Goal: Transaction & Acquisition: Book appointment/travel/reservation

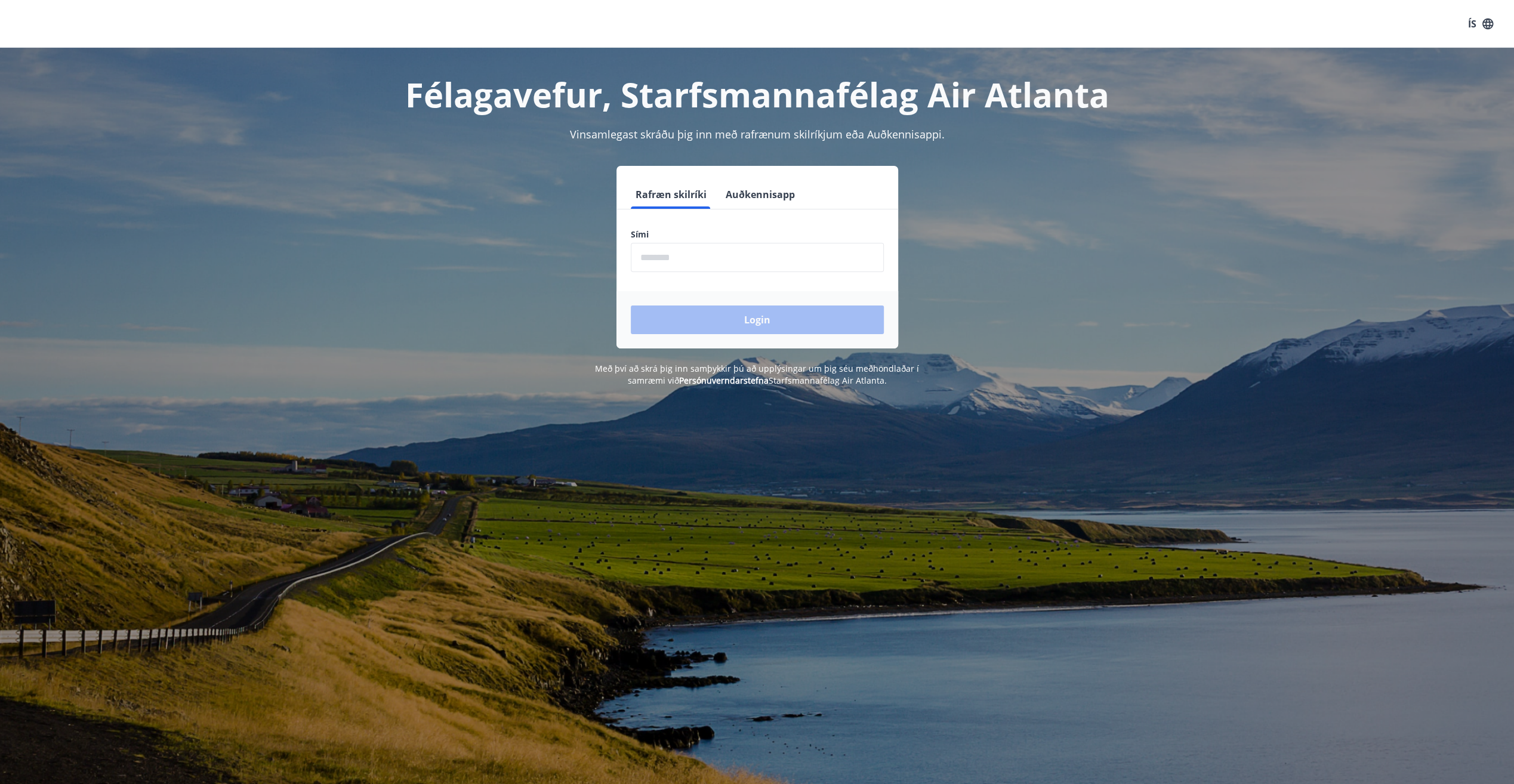
click at [666, 247] on input "phone" at bounding box center [757, 257] width 253 height 29
type input "********"
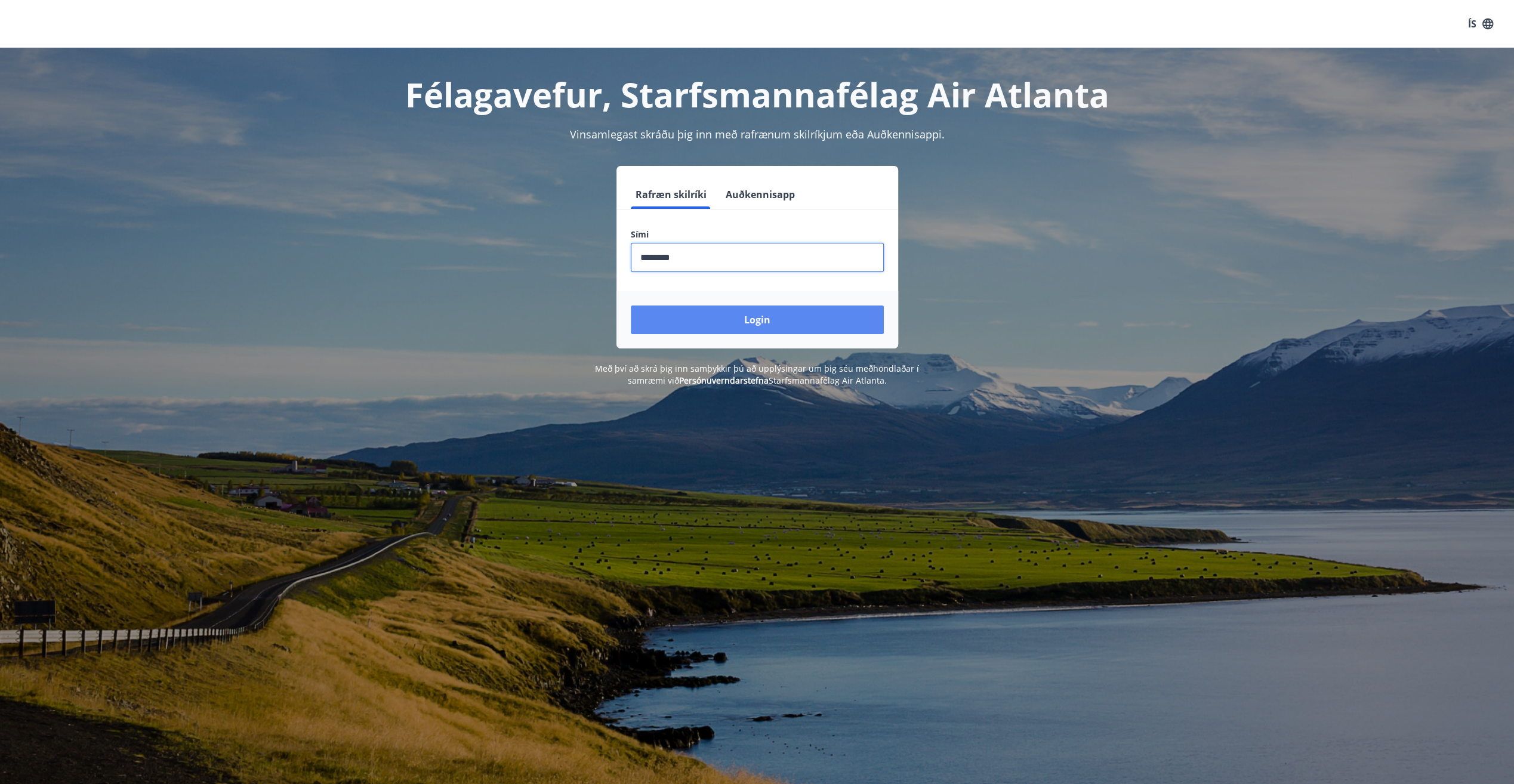
click at [717, 316] on button "Login" at bounding box center [757, 319] width 253 height 28
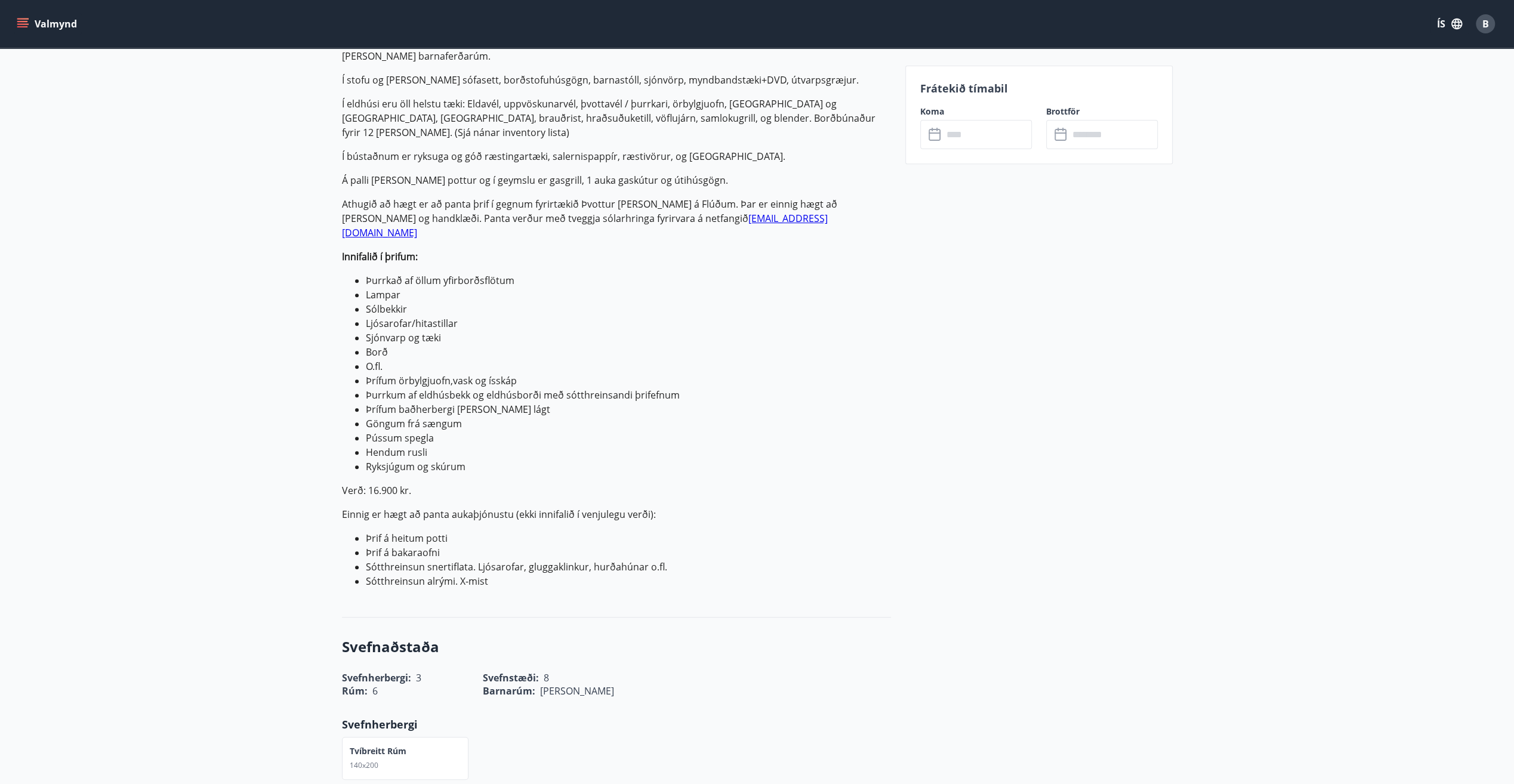
scroll to position [298, 0]
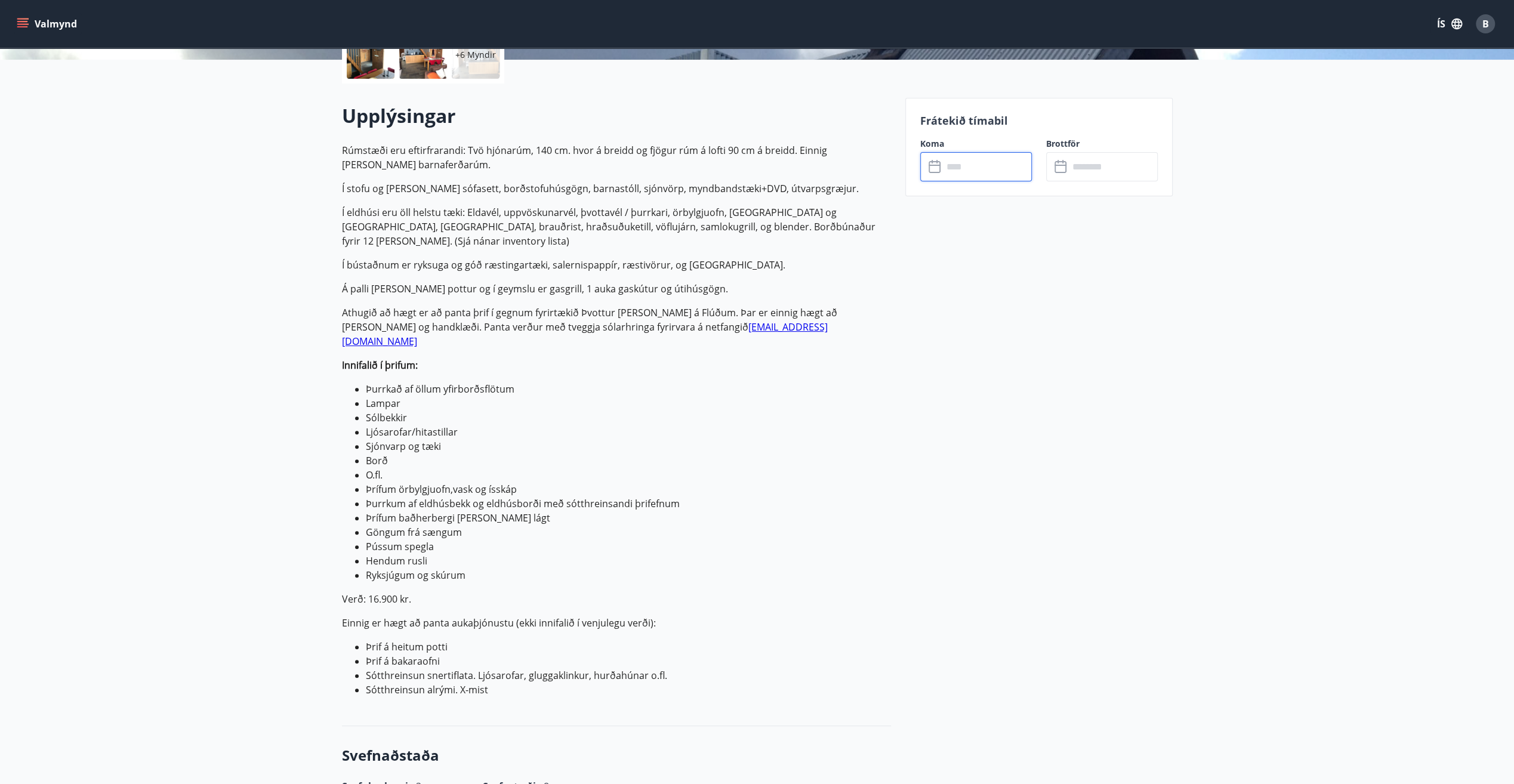
click at [959, 170] on input "text" at bounding box center [987, 167] width 89 height 29
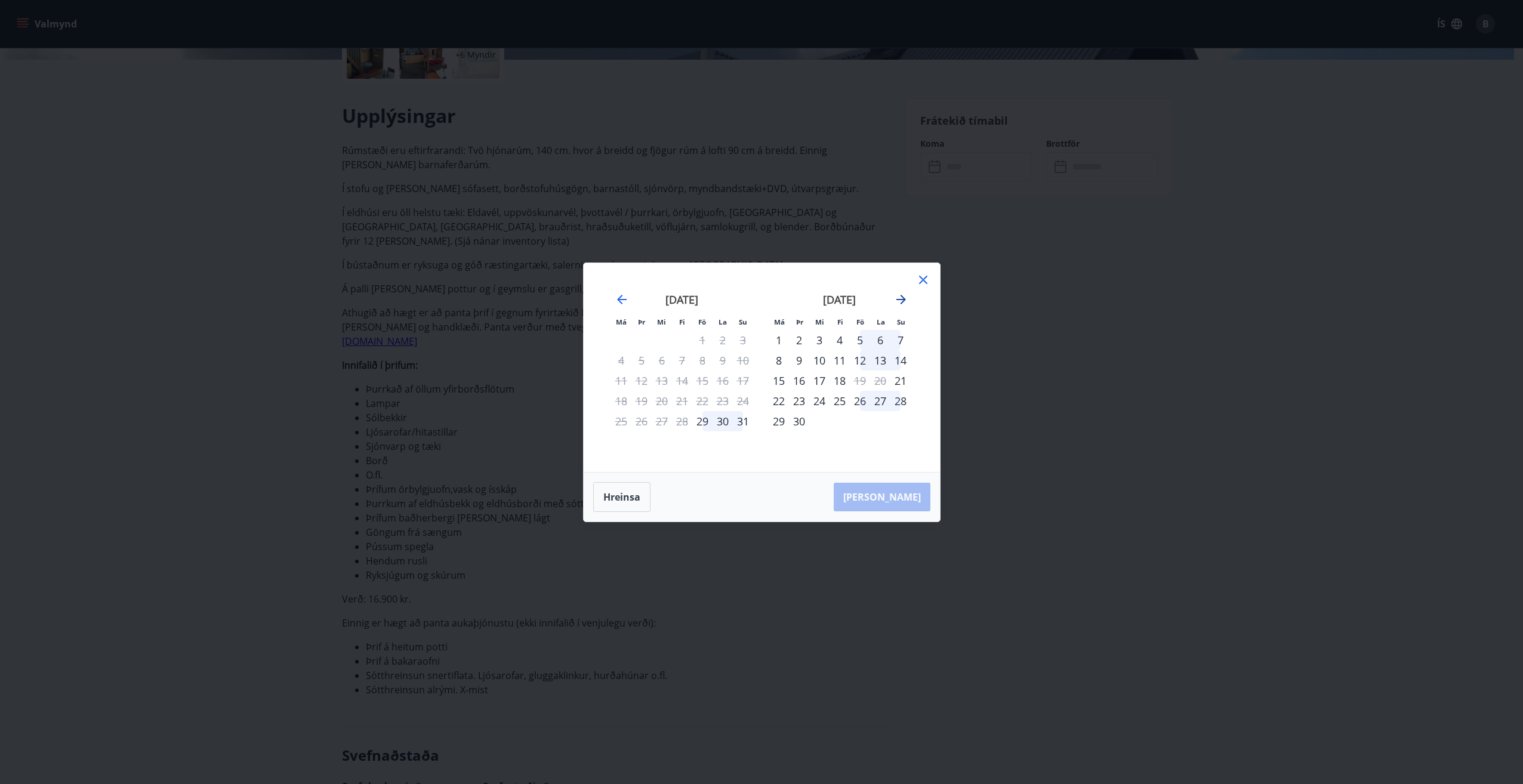
click at [899, 300] on icon "Move forward to switch to the next month." at bounding box center [901, 299] width 15 height 15
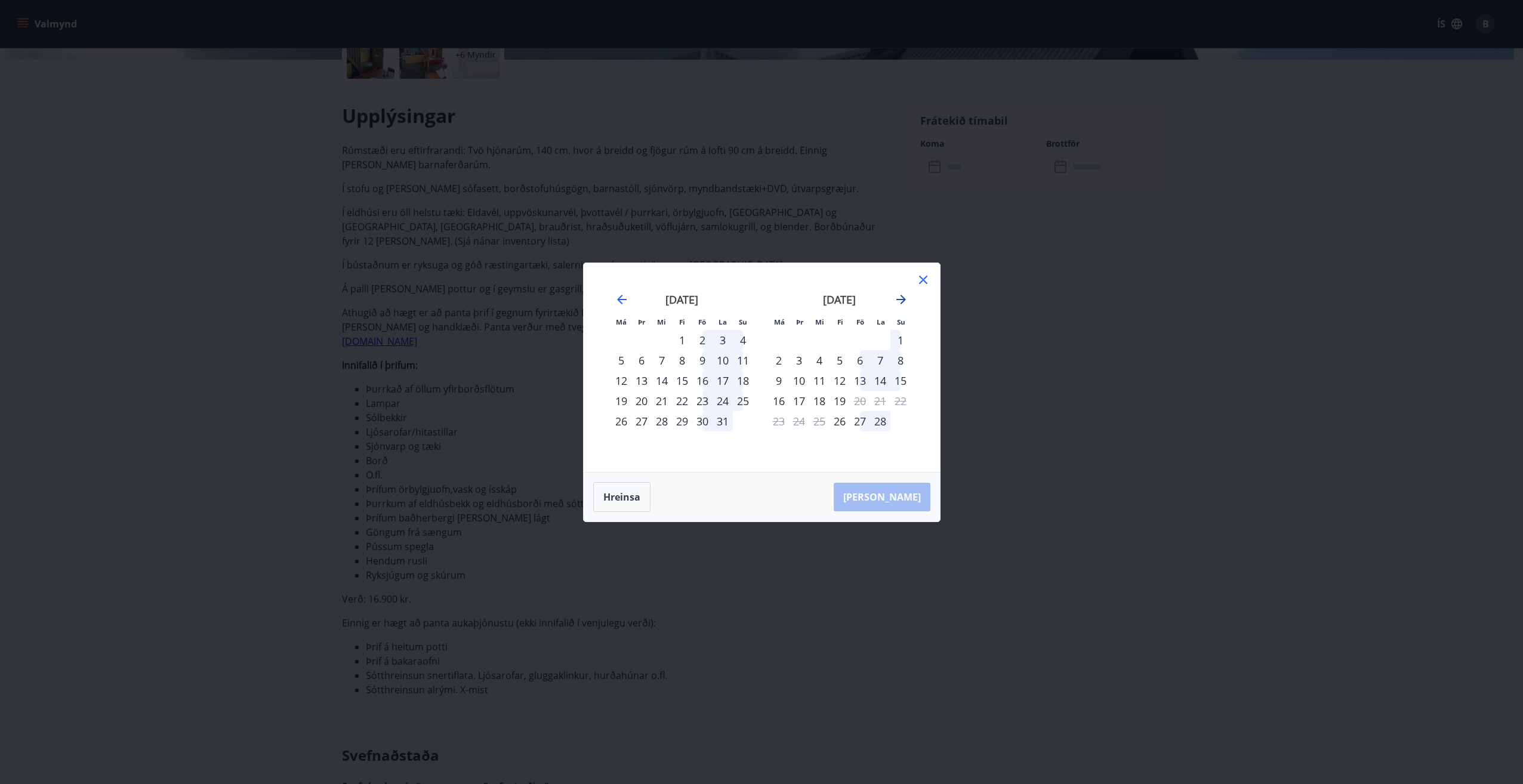
click at [899, 300] on icon "Move forward to switch to the next month." at bounding box center [901, 299] width 15 height 15
click at [843, 380] on div "14" at bounding box center [839, 381] width 21 height 21
click at [900, 380] on div "17" at bounding box center [900, 381] width 21 height 21
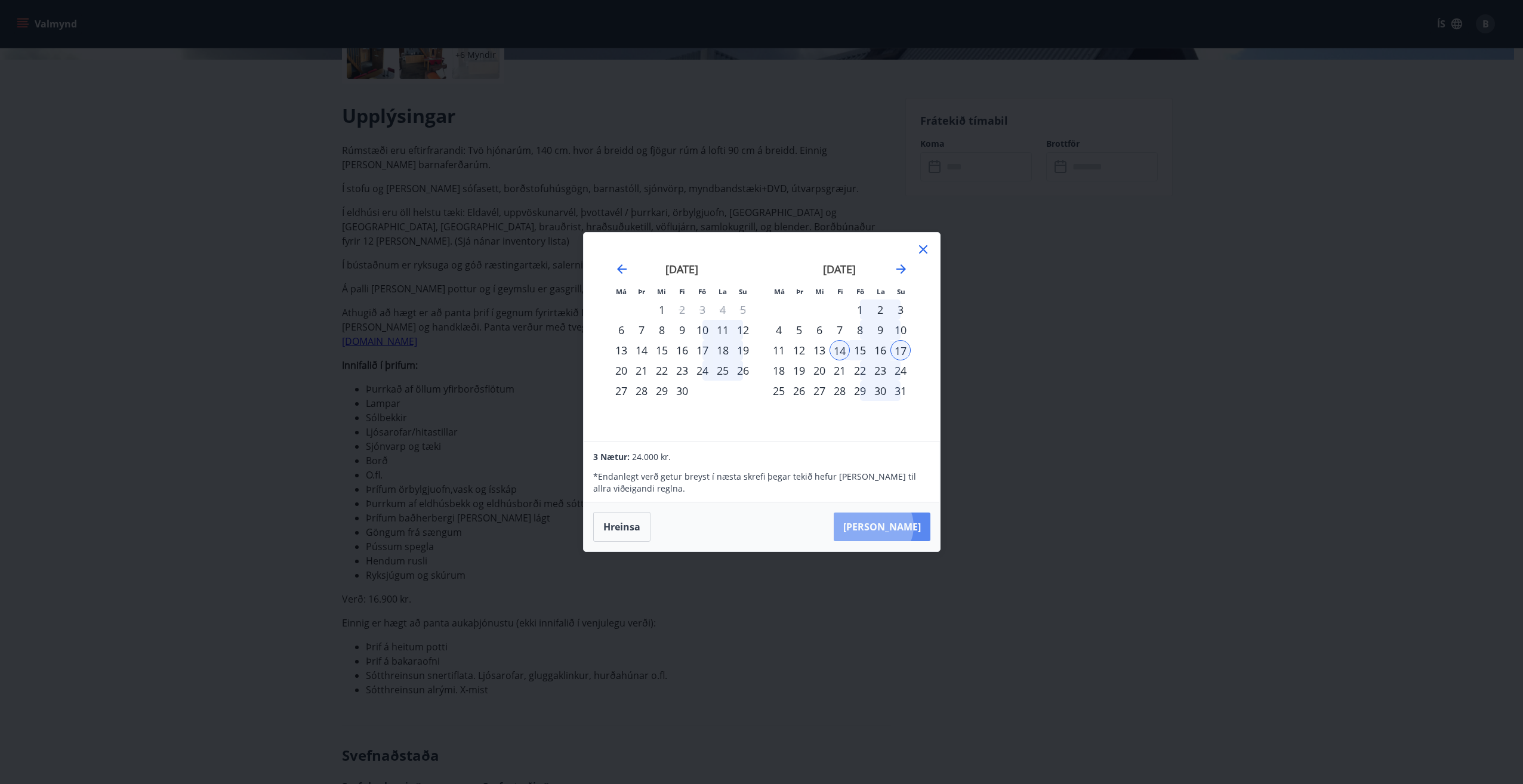
click at [910, 526] on button "Taka Frá" at bounding box center [881, 526] width 97 height 28
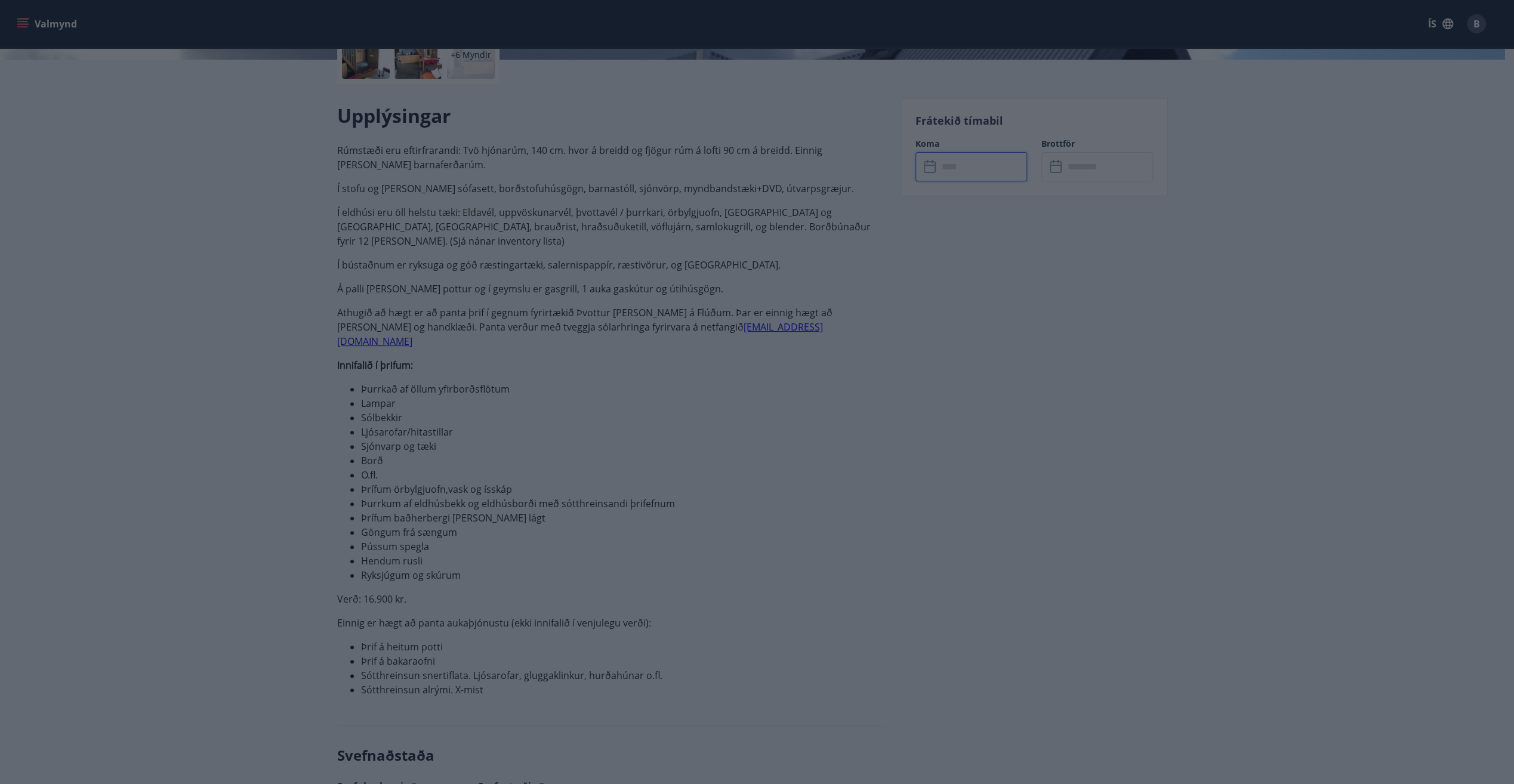
type input "******"
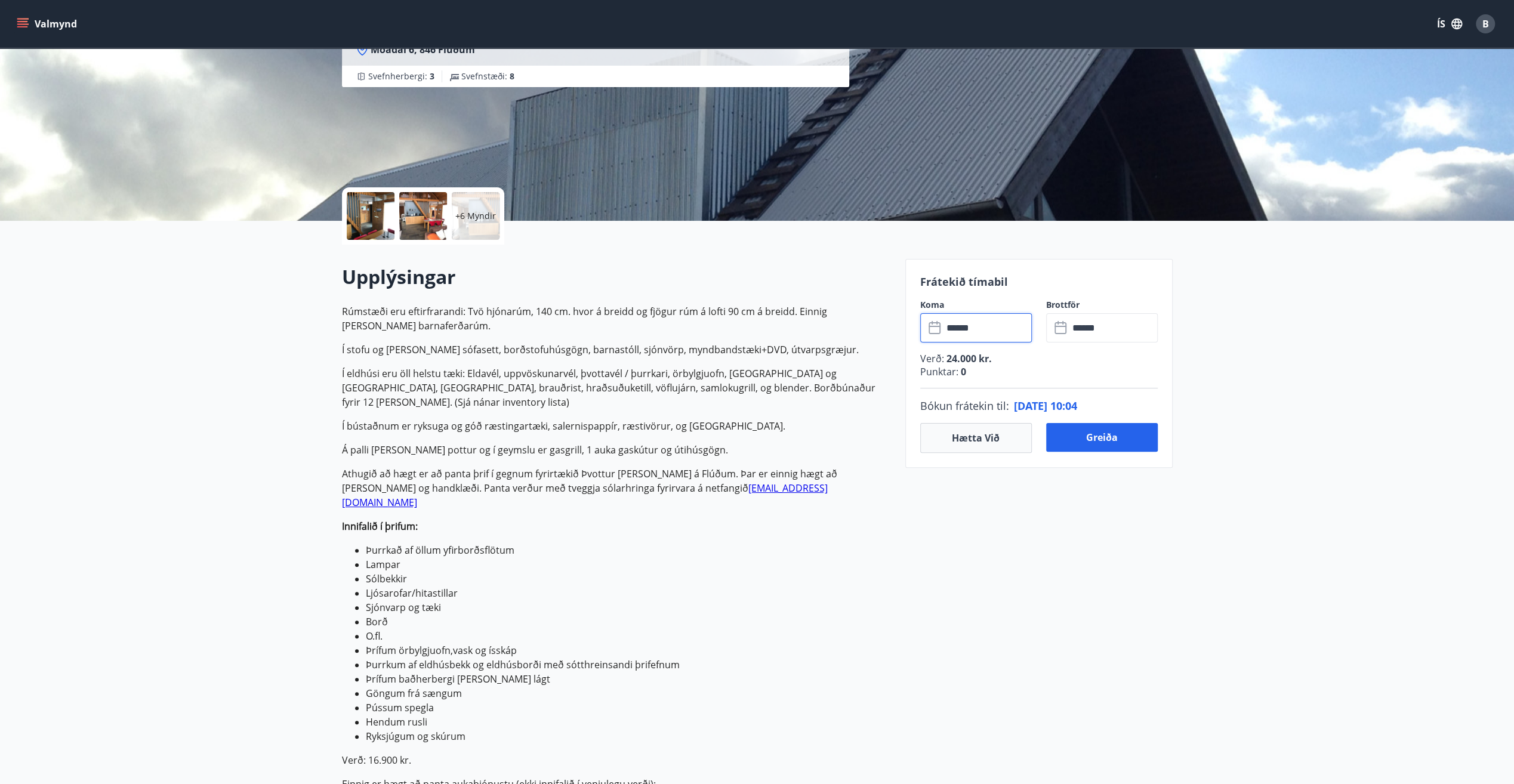
scroll to position [120, 0]
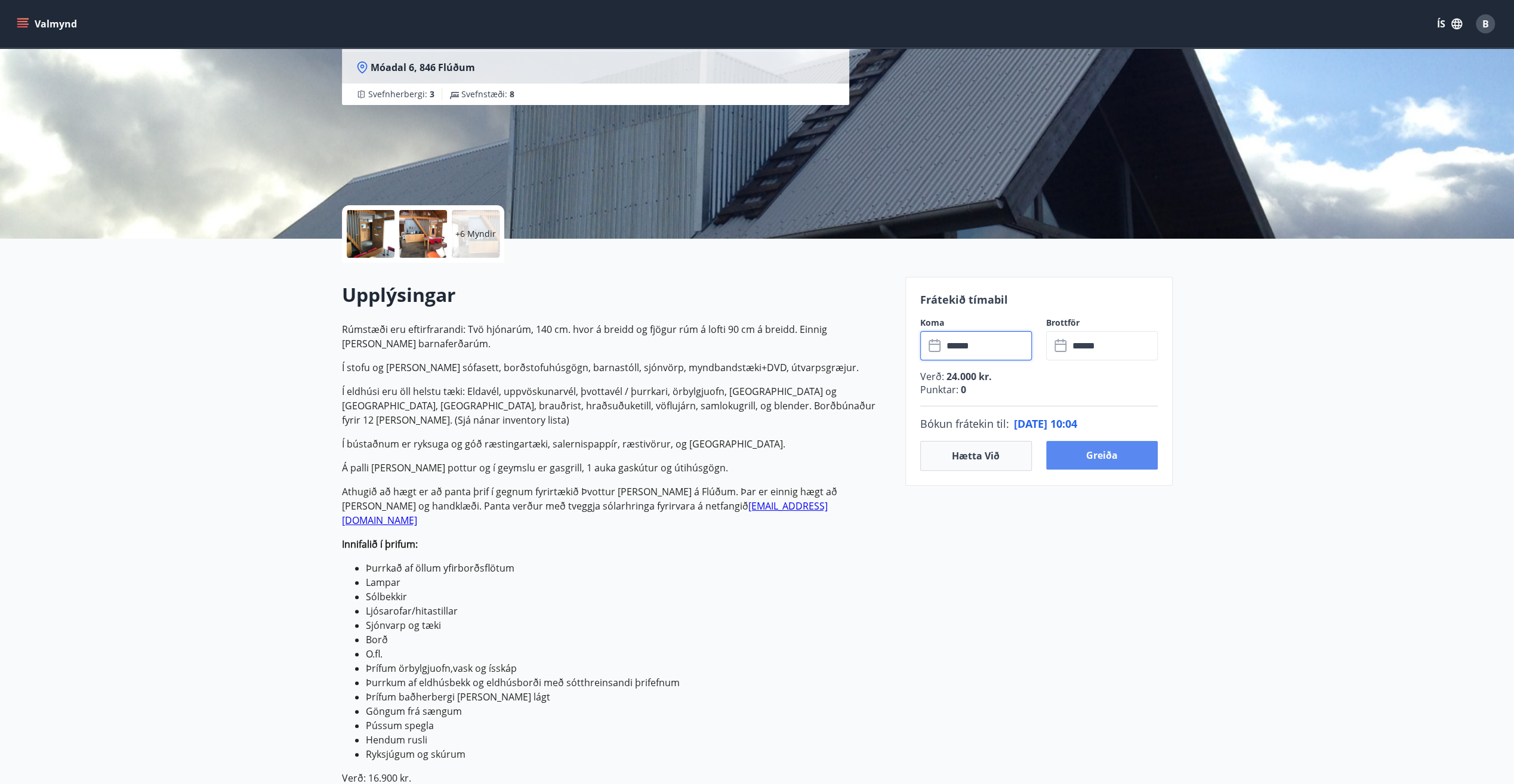
click at [1091, 447] on button "Greiða" at bounding box center [1102, 454] width 112 height 28
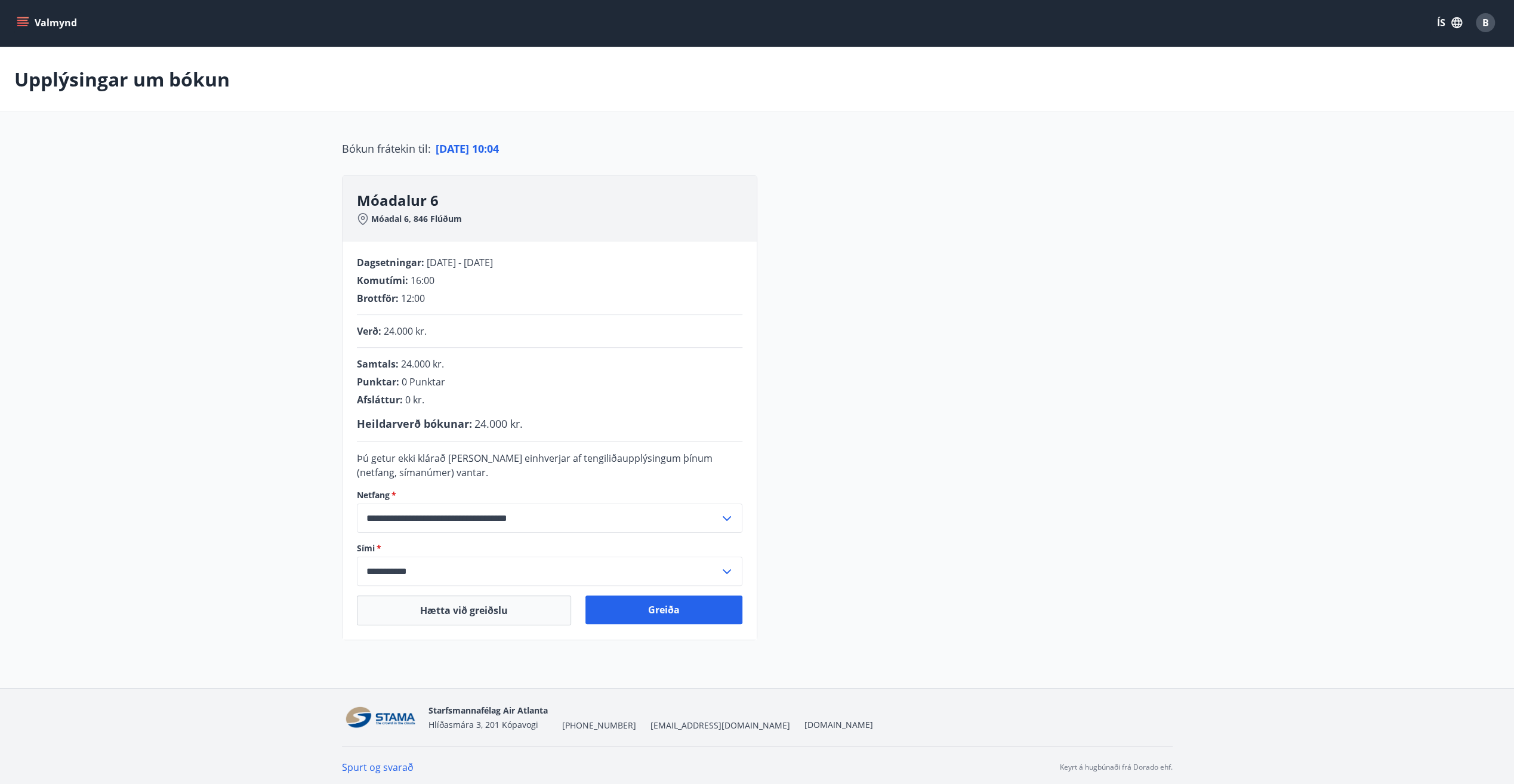
scroll to position [4, 0]
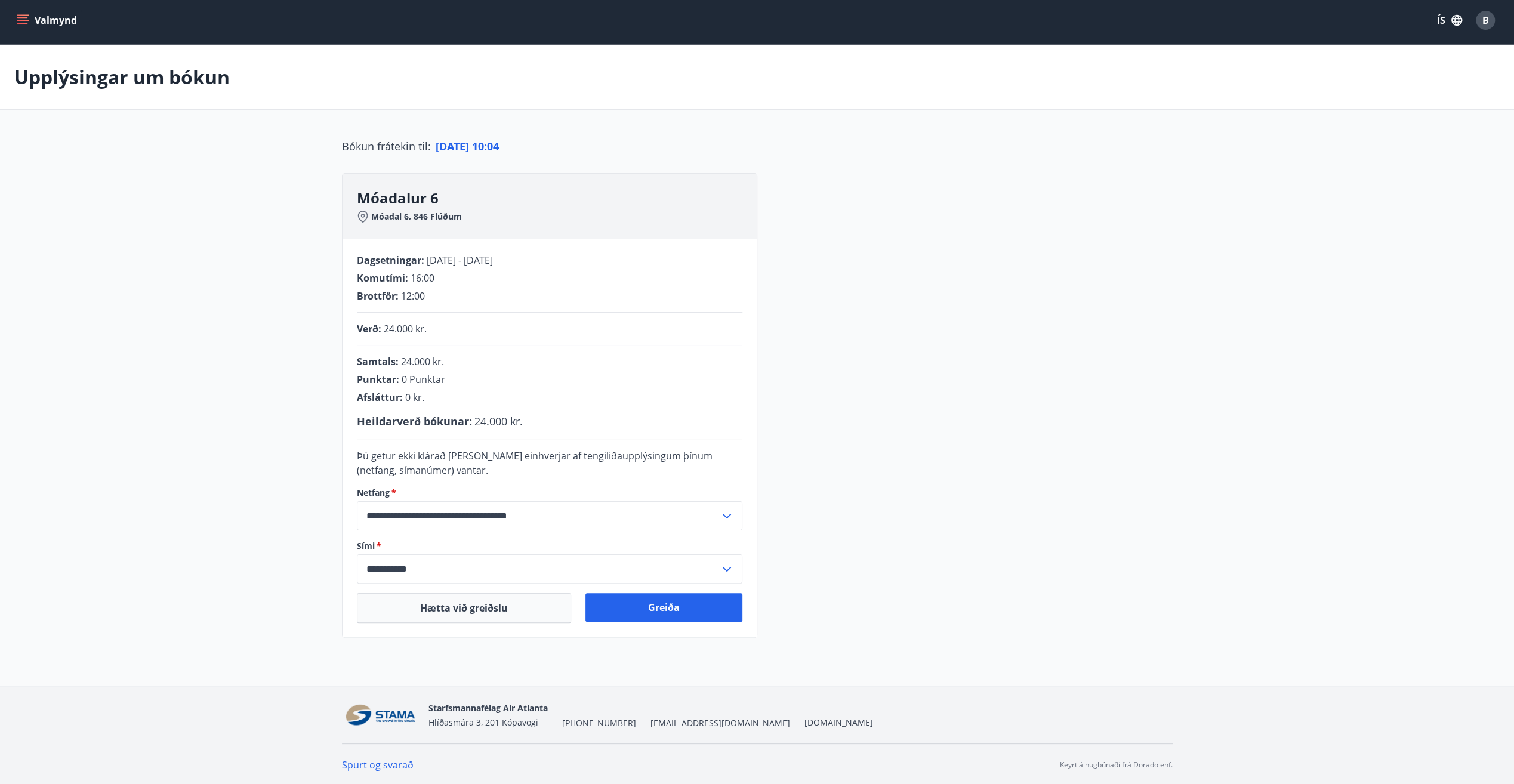
drag, startPoint x: 430, startPoint y: 260, endPoint x: 528, endPoint y: 265, distance: 98.1
click at [493, 265] on span "14.05.2026 - 17.05.2026" at bounding box center [459, 259] width 66 height 13
click at [919, 402] on div "**********" at bounding box center [757, 405] width 830 height 465
click at [661, 614] on button "Greiða" at bounding box center [664, 606] width 157 height 28
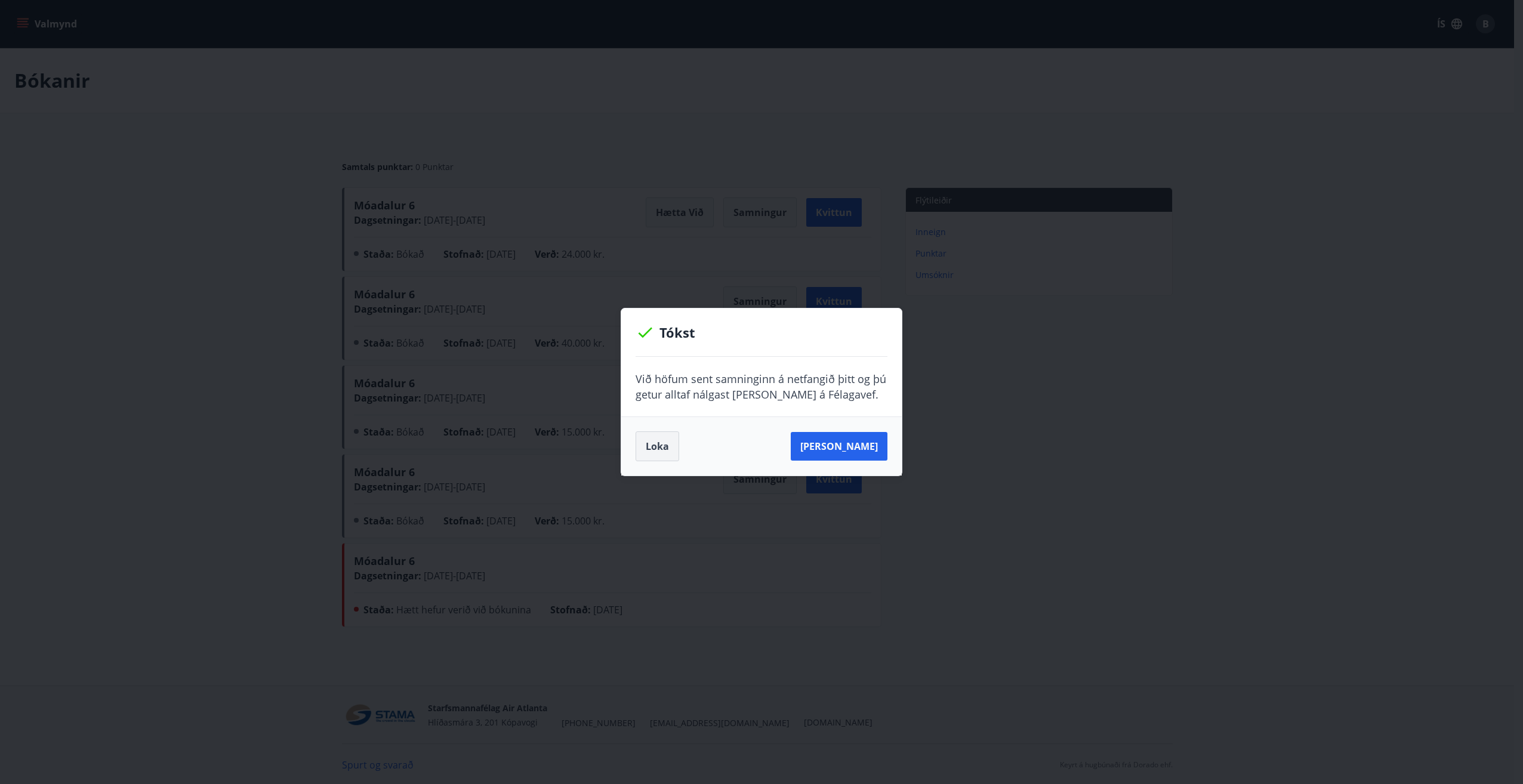
click at [663, 449] on button "Loka" at bounding box center [657, 446] width 43 height 29
